Goal: Check status: Check status

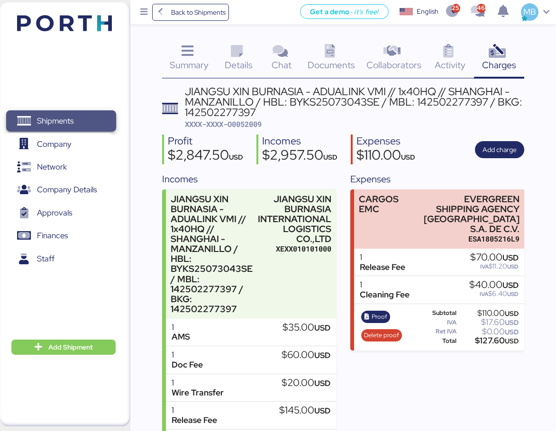
drag, startPoint x: 0, startPoint y: 0, endPoint x: 80, endPoint y: 115, distance: 139.7
click at [80, 115] on span "Shipments" at bounding box center [61, 121] width 102 height 14
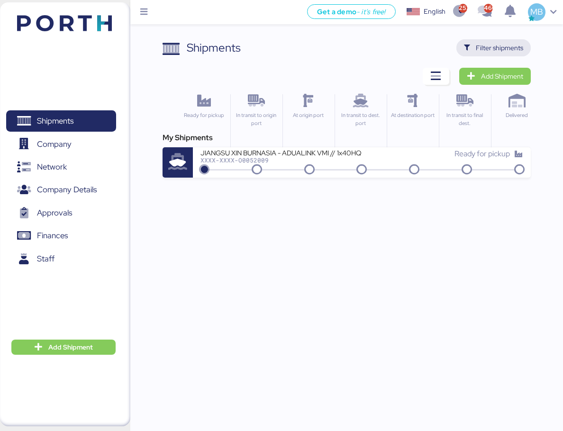
click at [500, 44] on span "Filter shipments" at bounding box center [499, 47] width 47 height 11
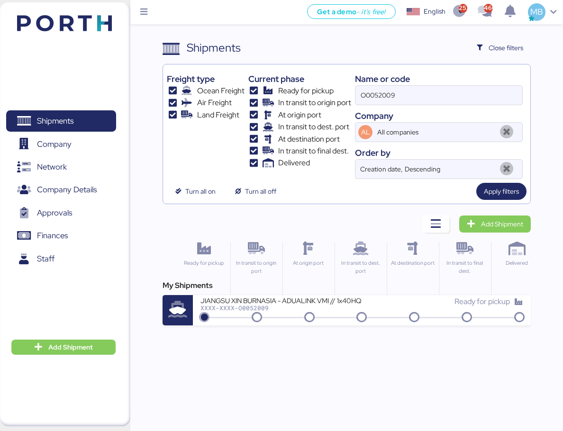
click at [341, 82] on div "Freight type Ocean Freight Air Freight Land Freight Current phase Ready for pic…" at bounding box center [346, 123] width 359 height 111
paste input "O0052026"
type input "O0052026"
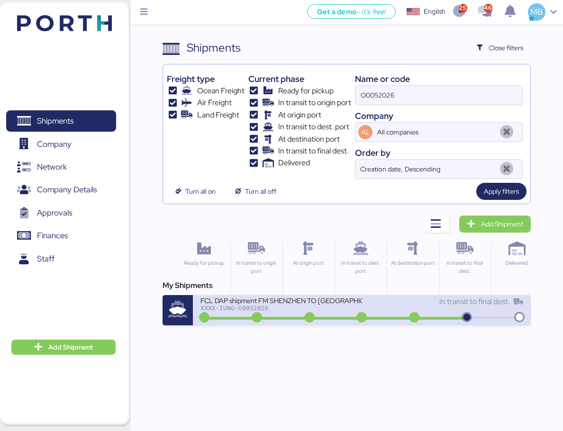
click at [320, 309] on div "XXXX-IUNG-O0052026" at bounding box center [281, 308] width 161 height 7
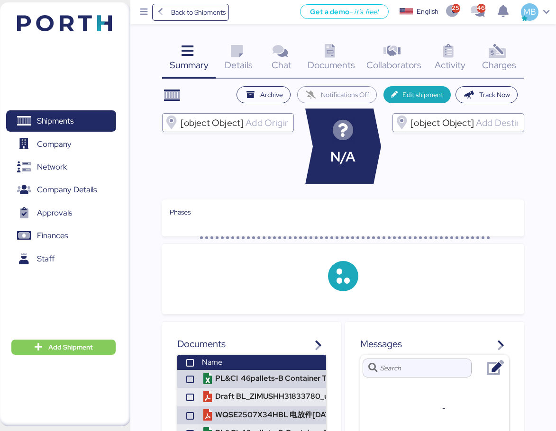
click at [509, 51] on div "Charges 0" at bounding box center [499, 58] width 50 height 39
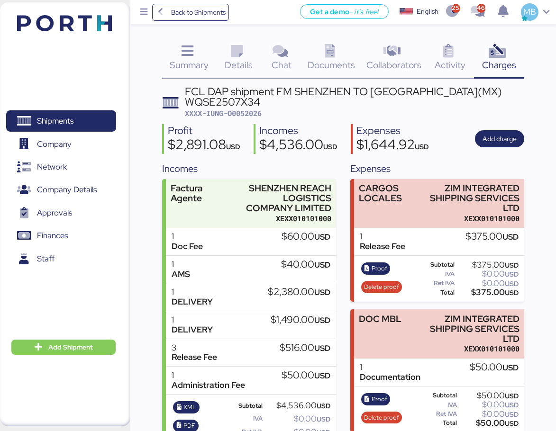
click at [247, 115] on span "XXXX-IUNG-O0052026" at bounding box center [223, 113] width 77 height 9
copy span "O0052026"
